Goal: Go to known website: Access a specific website the user already knows

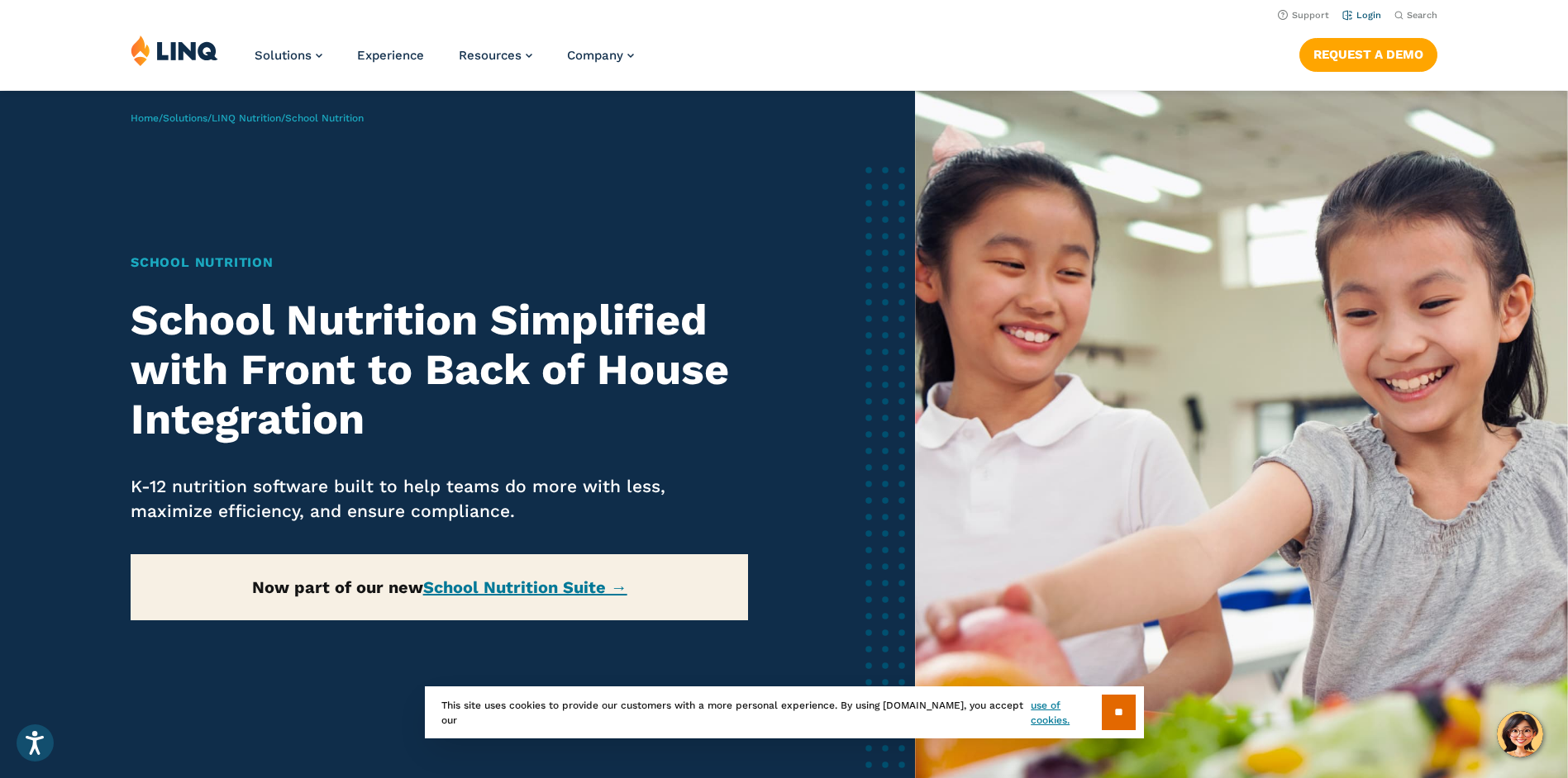
click at [1362, 12] on link "Login" at bounding box center [1361, 14] width 39 height 10
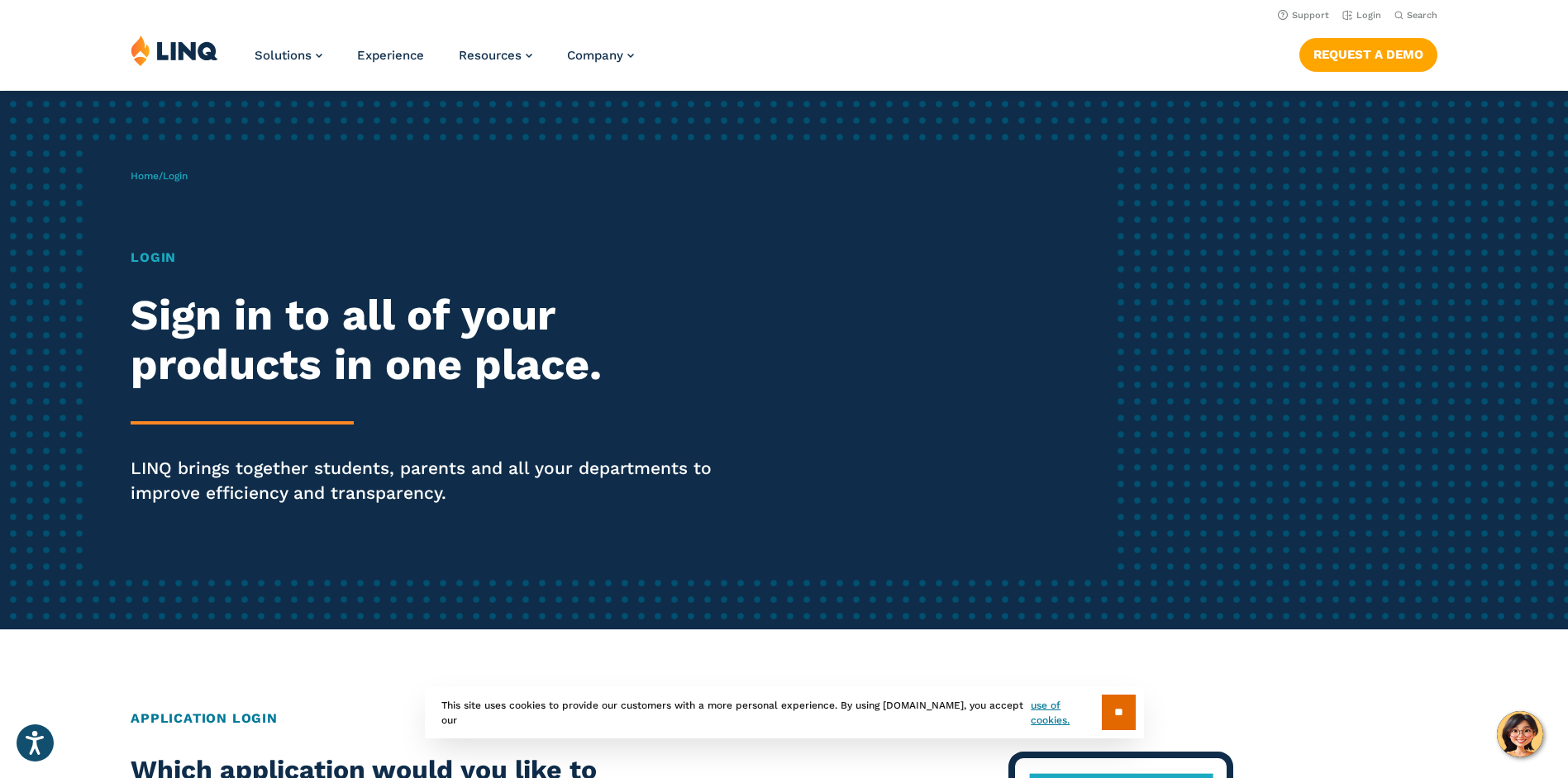
click at [178, 177] on span "Login" at bounding box center [175, 176] width 25 height 11
click at [1369, 16] on link "Login" at bounding box center [1361, 14] width 39 height 10
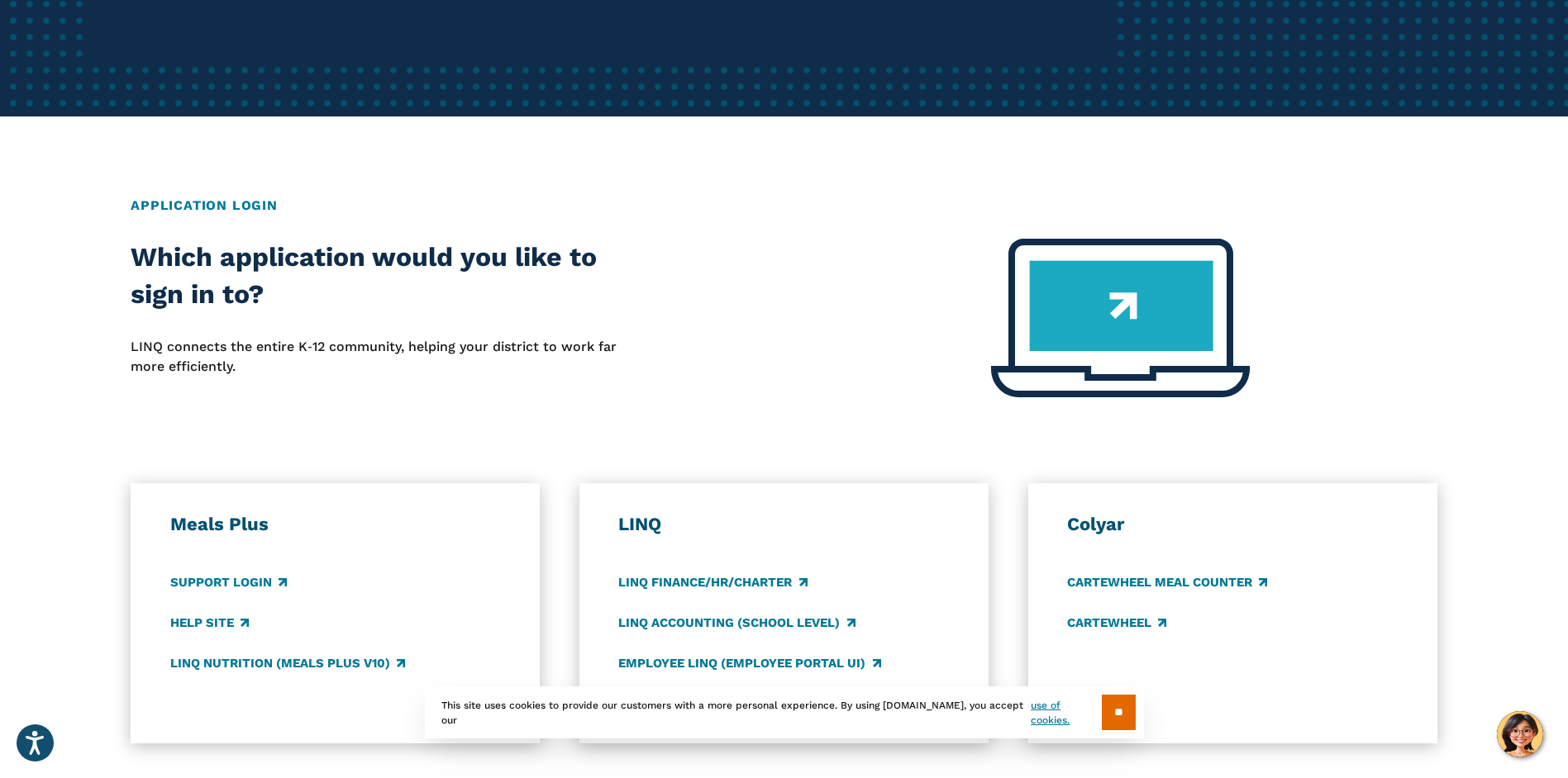
scroll to position [551, 0]
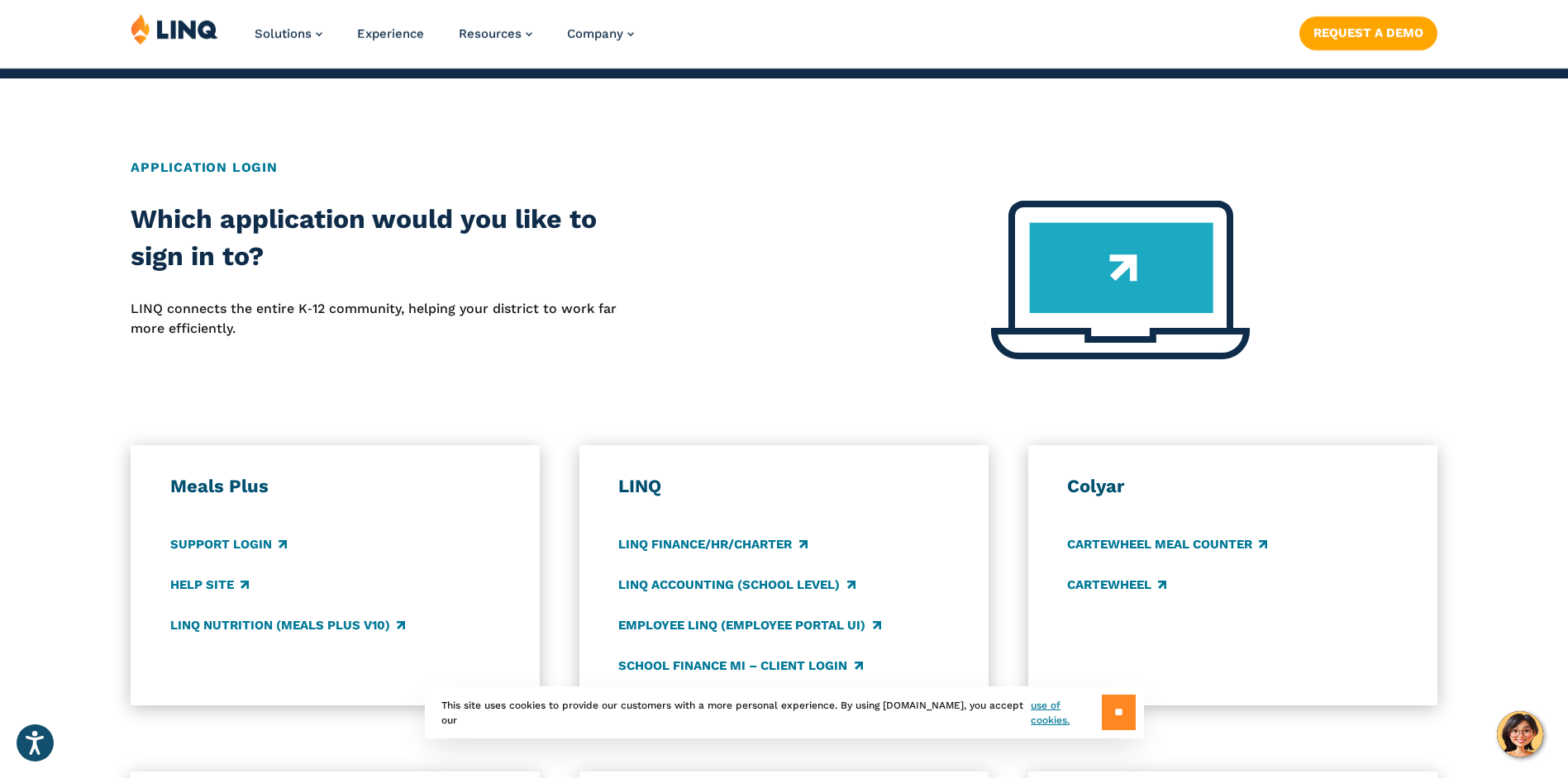
click at [1115, 709] on input "**" at bounding box center [1119, 712] width 34 height 35
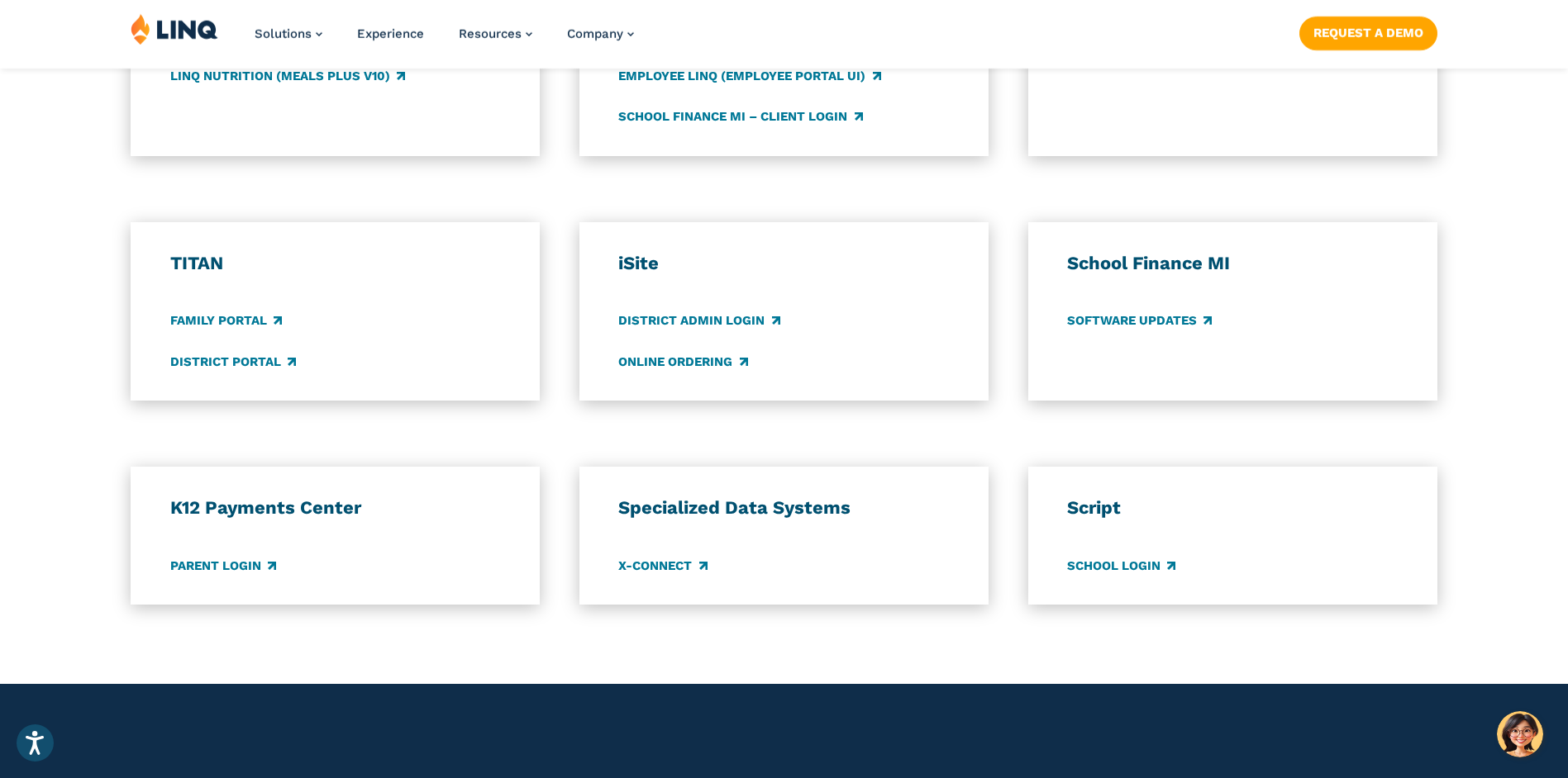
scroll to position [1102, 0]
click at [199, 321] on link "Family Portal" at bounding box center [226, 320] width 111 height 18
